Goal: Transaction & Acquisition: Purchase product/service

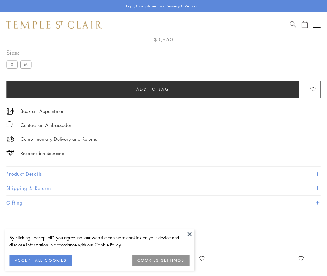
scroll to position [37, 0]
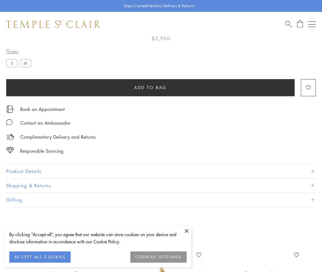
click at [150, 87] on span "Add to bag" at bounding box center [150, 87] width 33 height 7
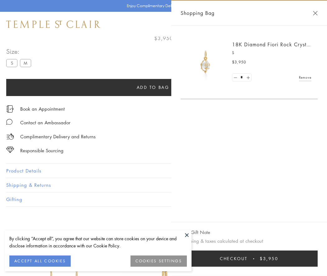
click at [257, 259] on button "Checkout $3,950" at bounding box center [248, 259] width 137 height 16
